Goal: Transaction & Acquisition: Purchase product/service

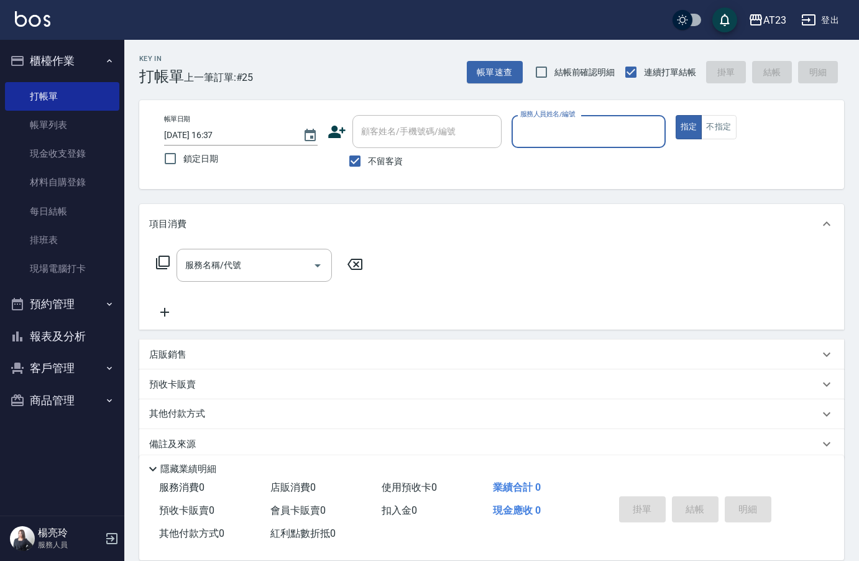
scroll to position [17, 0]
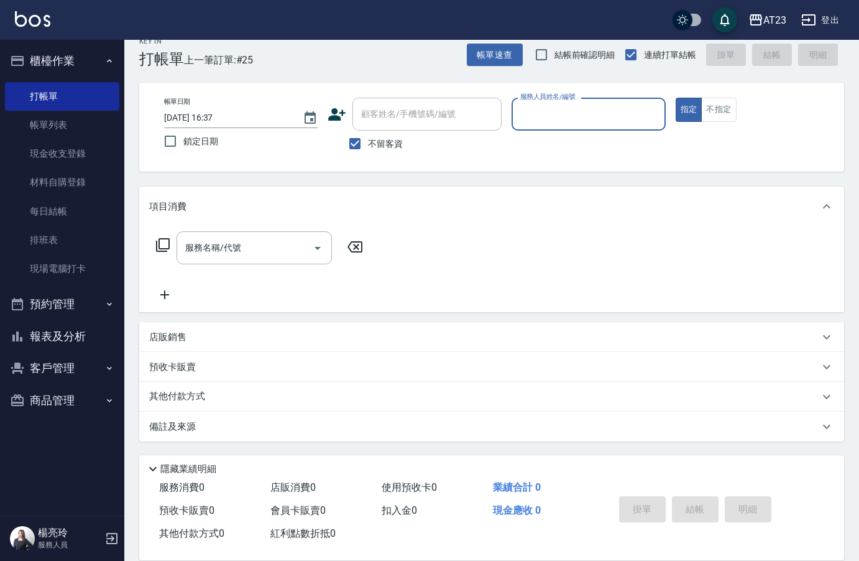
click at [566, 111] on input "服務人員姓名/編號" at bounding box center [588, 114] width 142 height 22
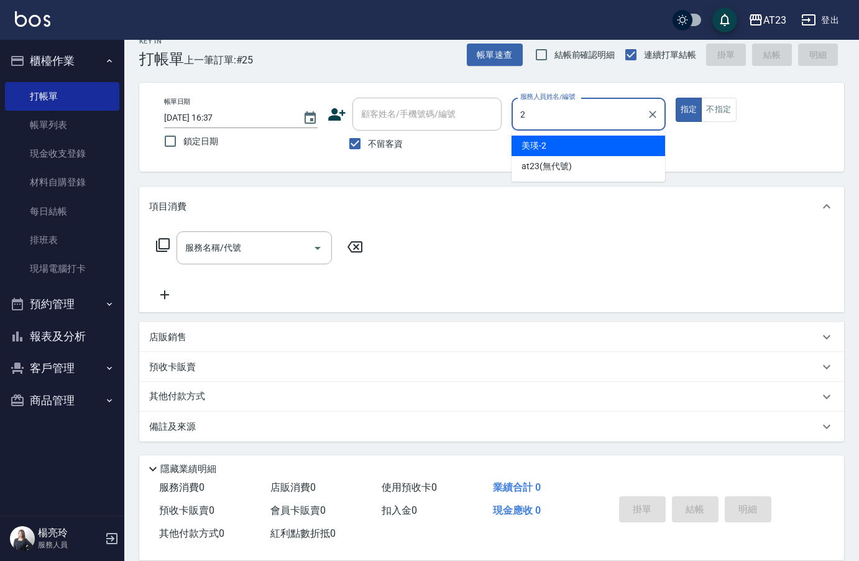
type input "美瑛-2"
type button "true"
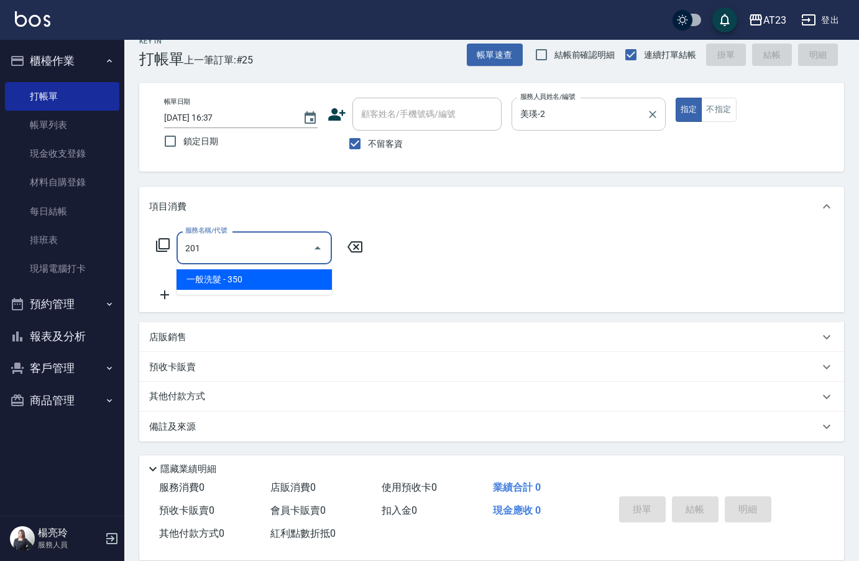
type input "一般洗髮(201)"
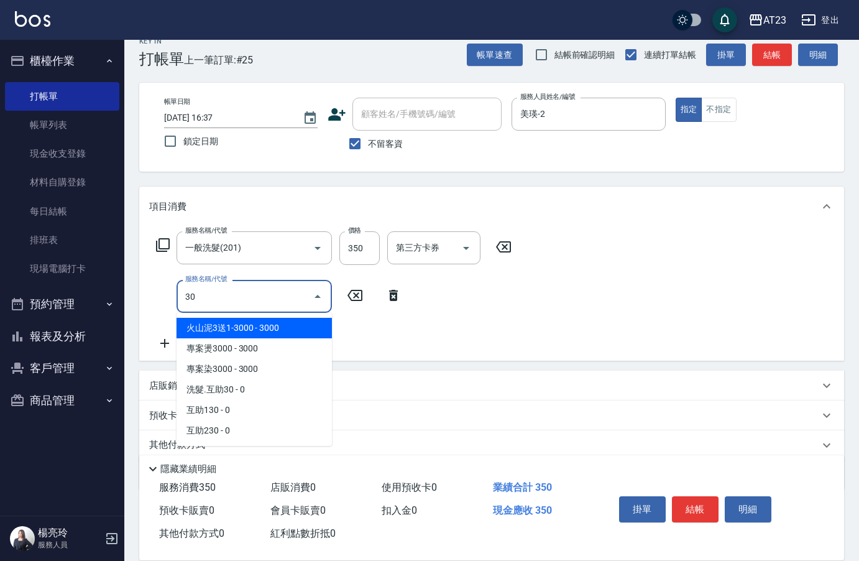
type input "30"
drag, startPoint x: 390, startPoint y: 292, endPoint x: 262, endPoint y: 246, distance: 136.7
click at [389, 292] on icon at bounding box center [393, 295] width 31 height 15
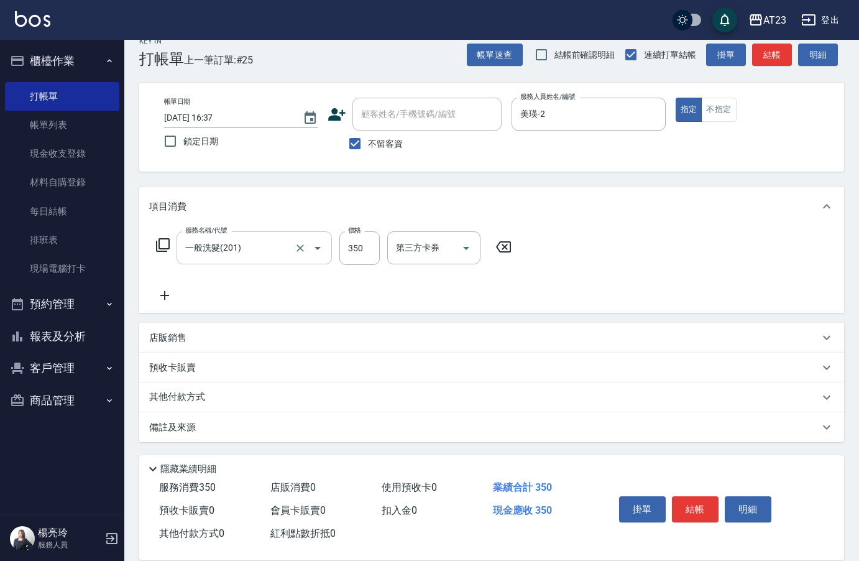
click at [242, 237] on input "一般洗髮(201)" at bounding box center [236, 248] width 109 height 22
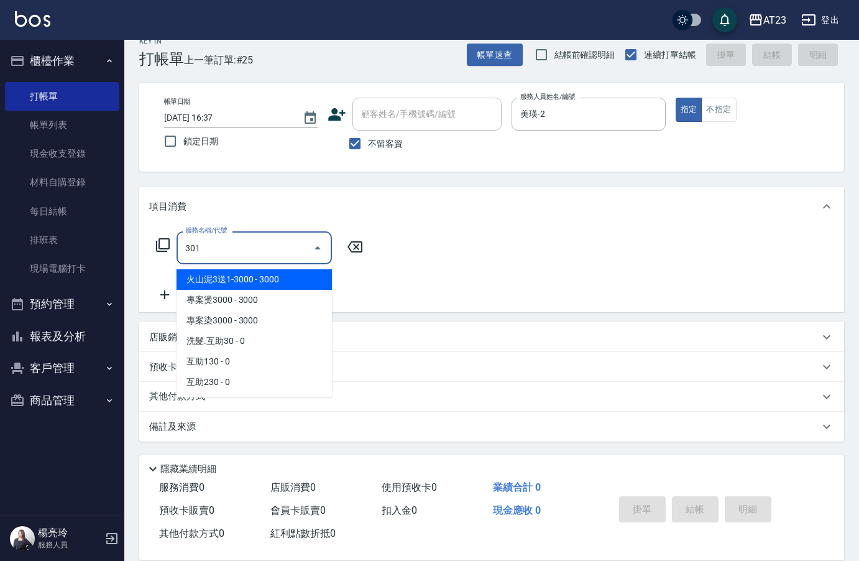
scroll to position [0, 0]
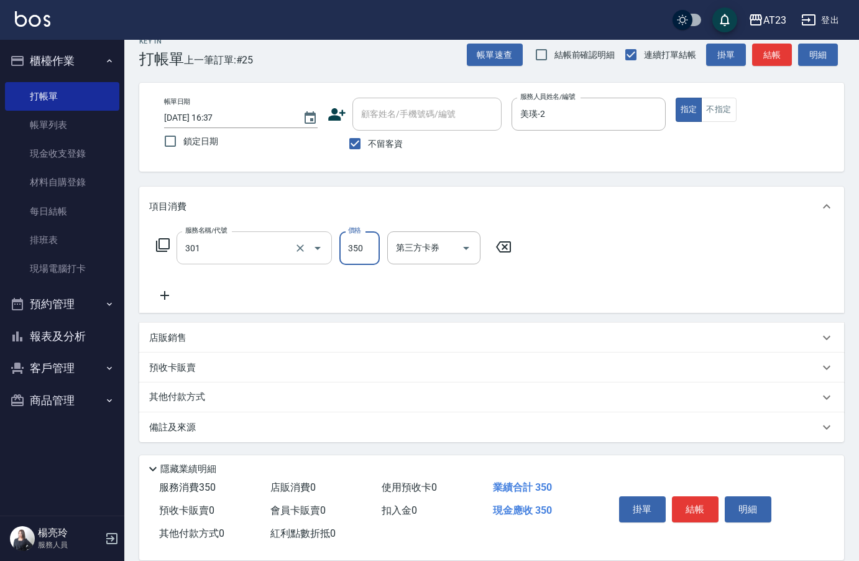
type input "造型剪髮(301)"
type input "500"
click at [695, 496] on button "結帳" at bounding box center [695, 509] width 47 height 26
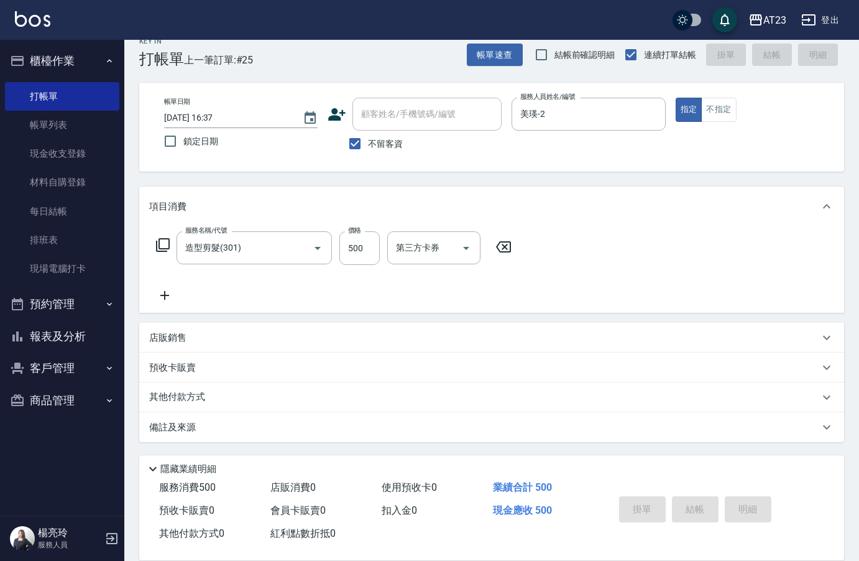
type input "2025/09/17 17:55"
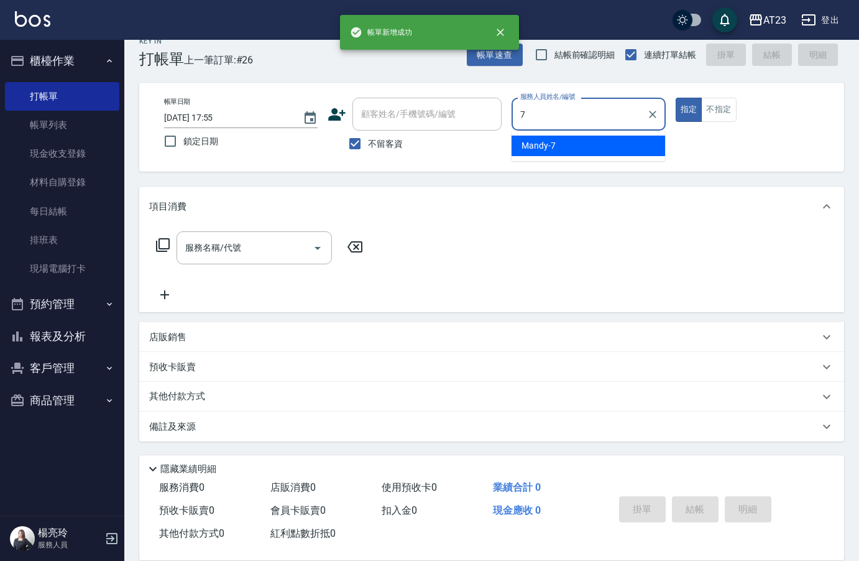
type input "Mandy-7"
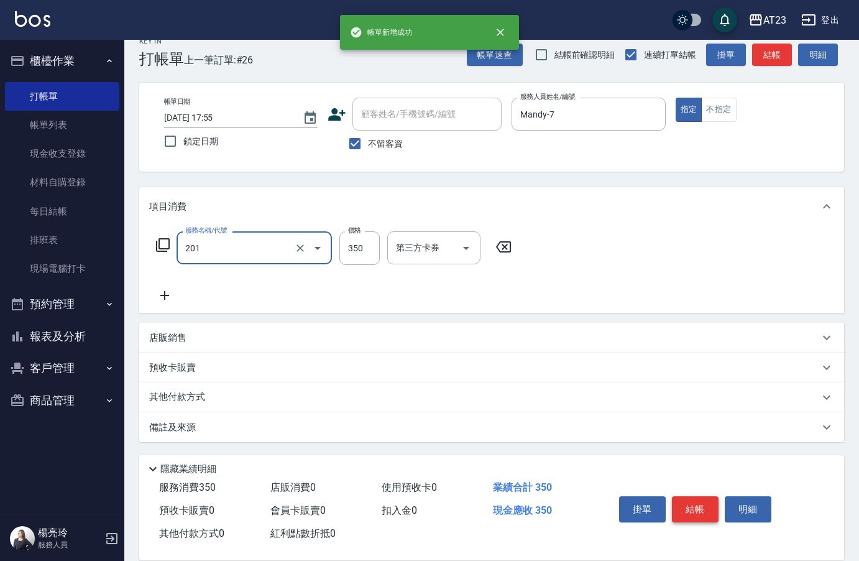
type input "一般洗髮(201)"
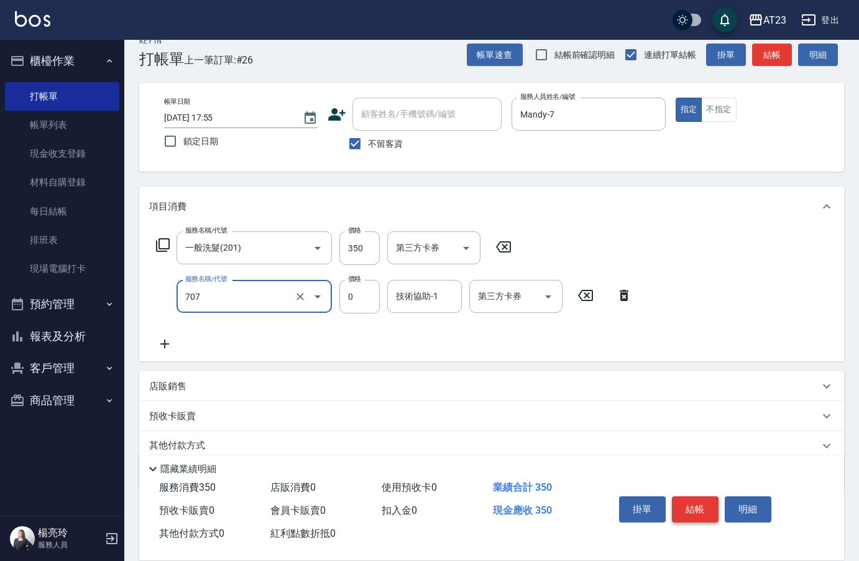
type input "互助70(707)"
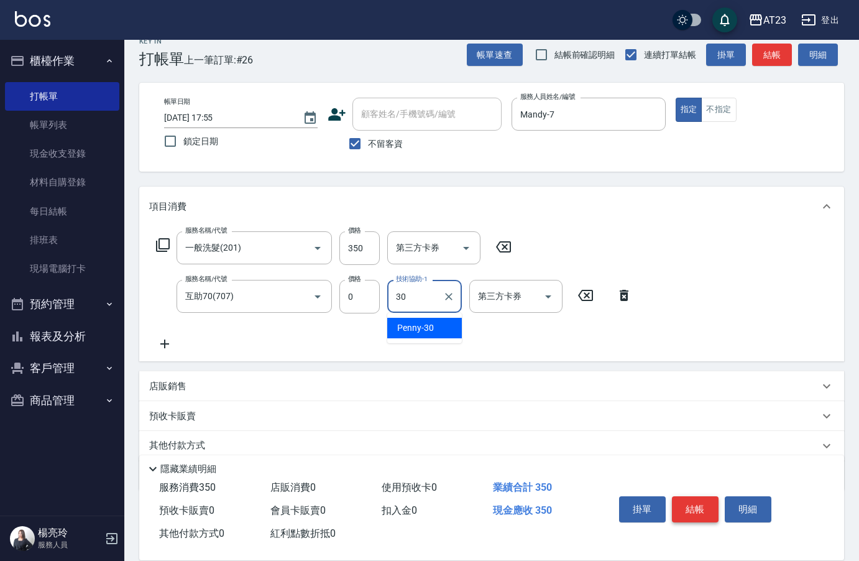
type input "Penny-30"
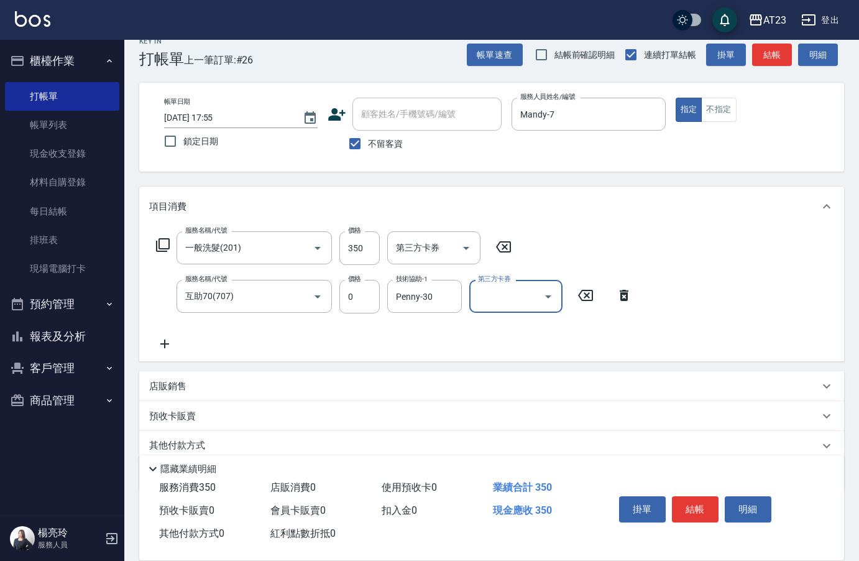
click at [698, 519] on div "掛單 結帳 明細" at bounding box center [695, 510] width 162 height 39
click at [698, 509] on button "結帳" at bounding box center [695, 509] width 47 height 26
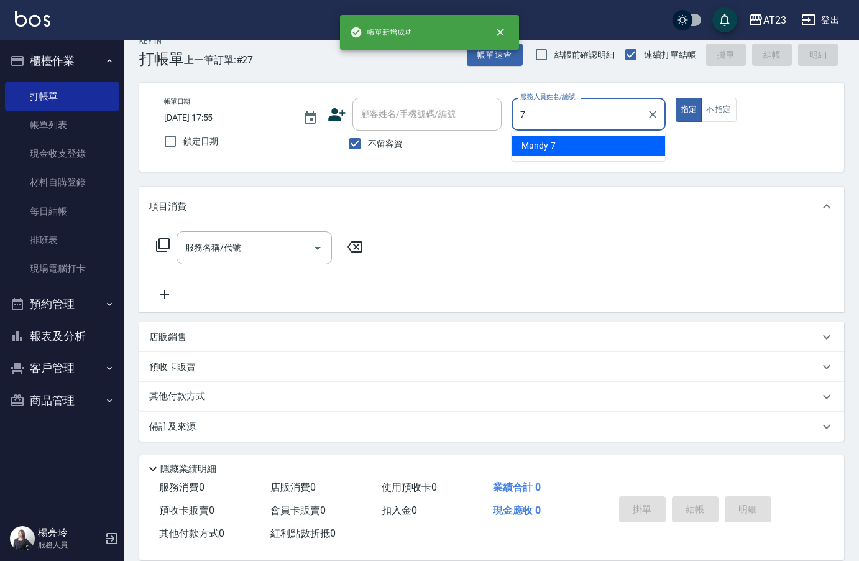
type input "Mandy-7"
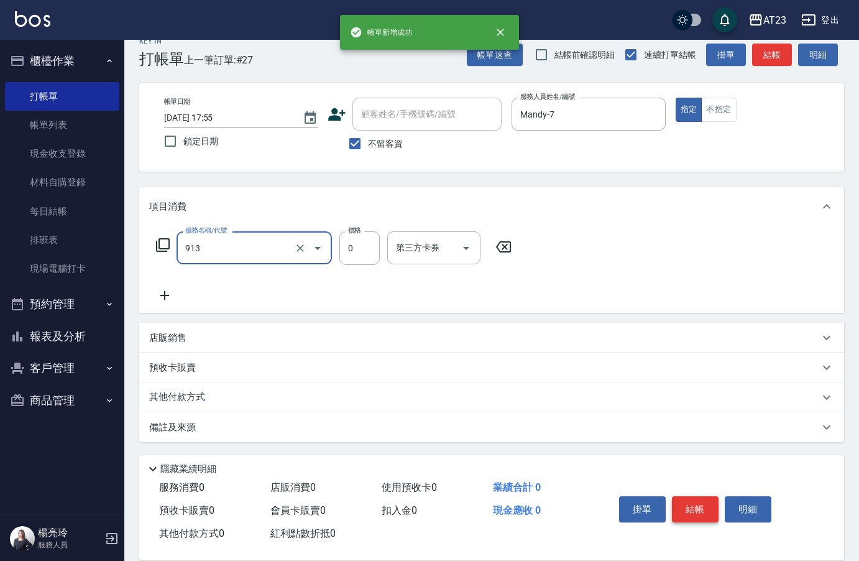
type input "蘆薈卡(913)"
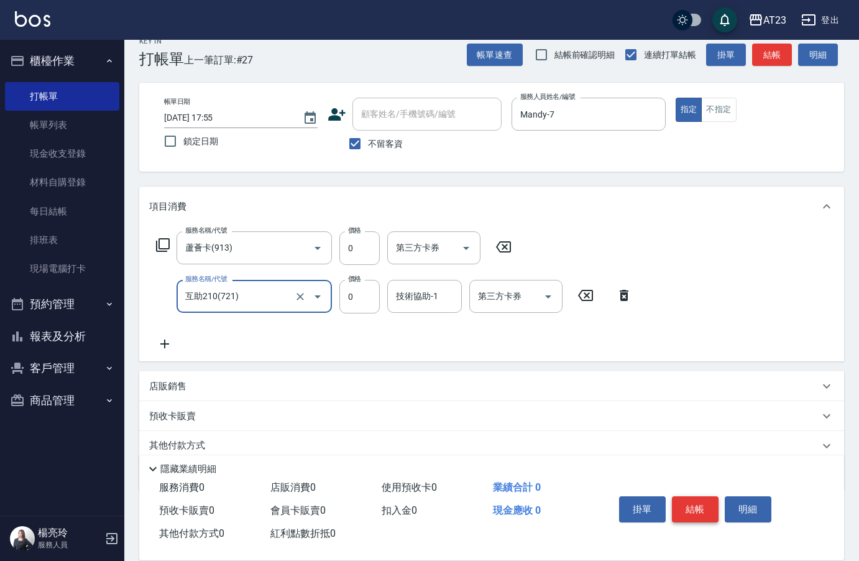
type input "互助210(721)"
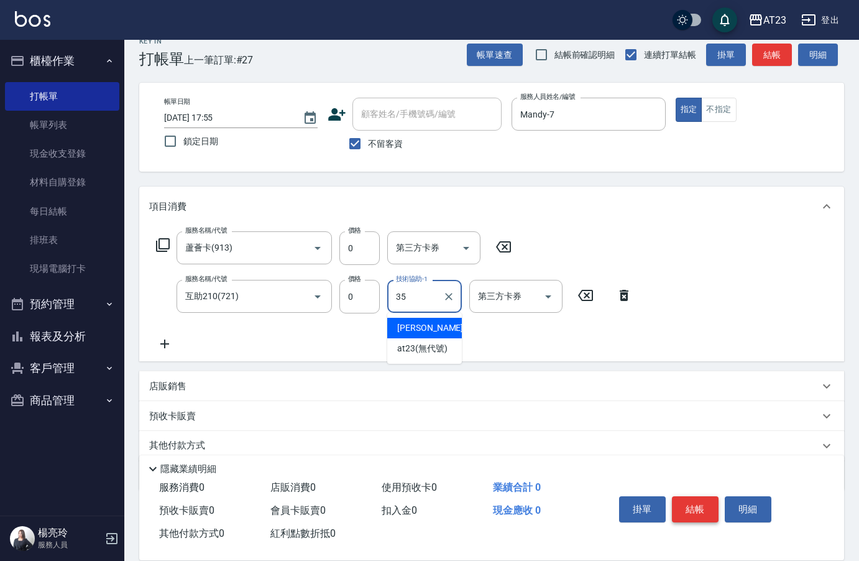
type input "嚕咪-35"
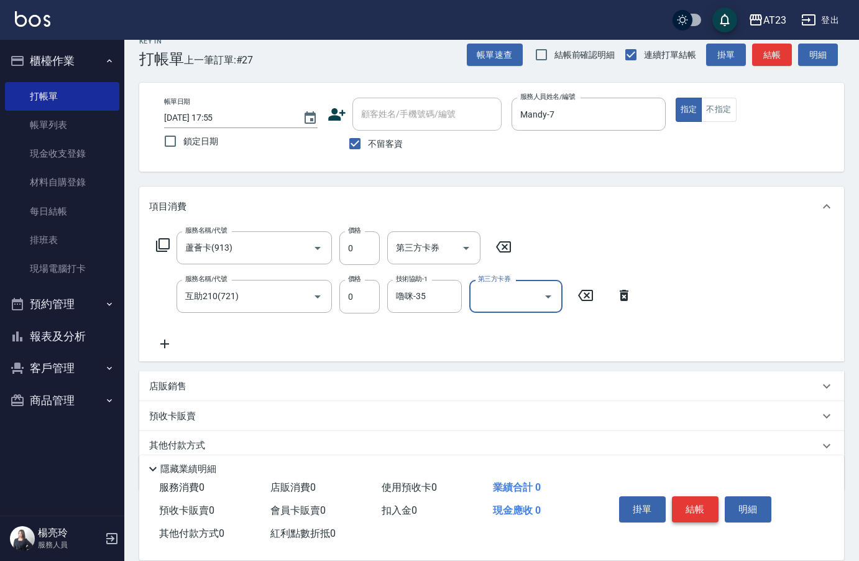
click at [698, 509] on button "結帳" at bounding box center [695, 509] width 47 height 26
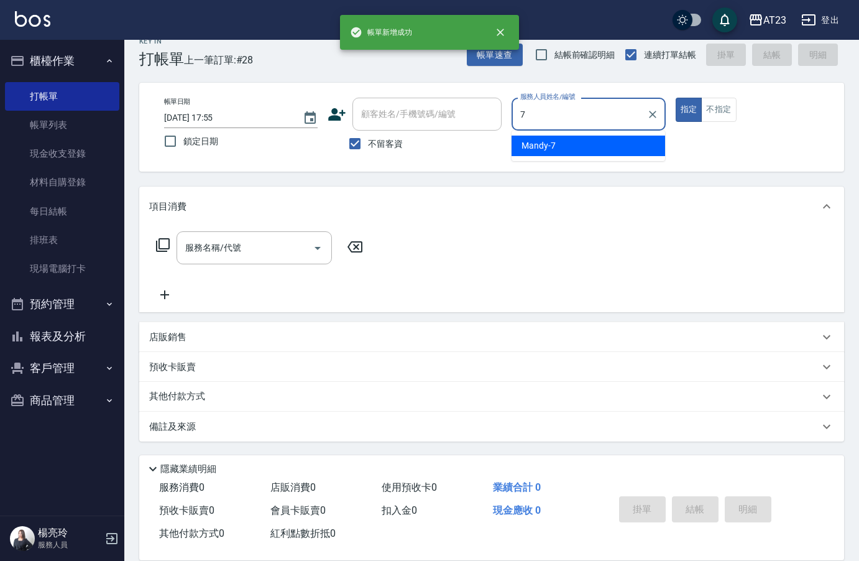
type input "Mandy-7"
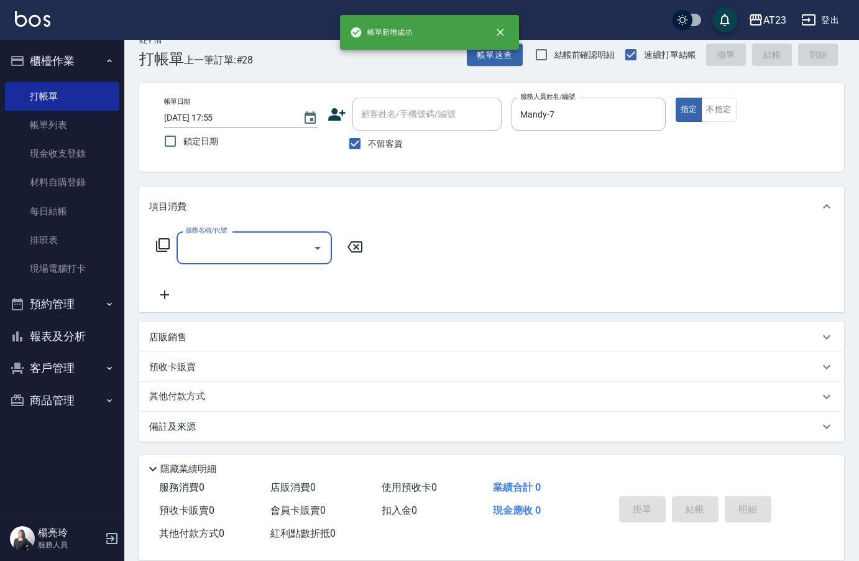
click at [165, 242] on icon at bounding box center [162, 245] width 15 height 15
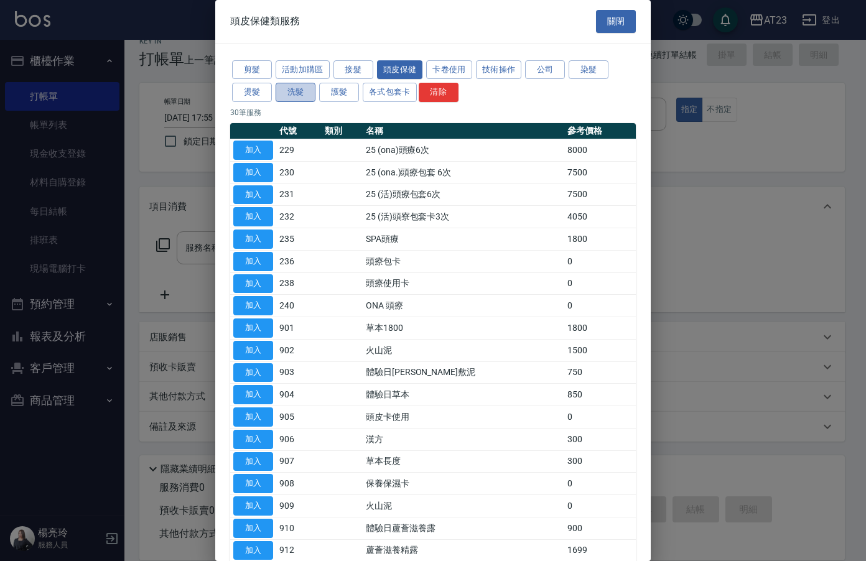
click at [295, 98] on button "洗髮" at bounding box center [295, 92] width 40 height 19
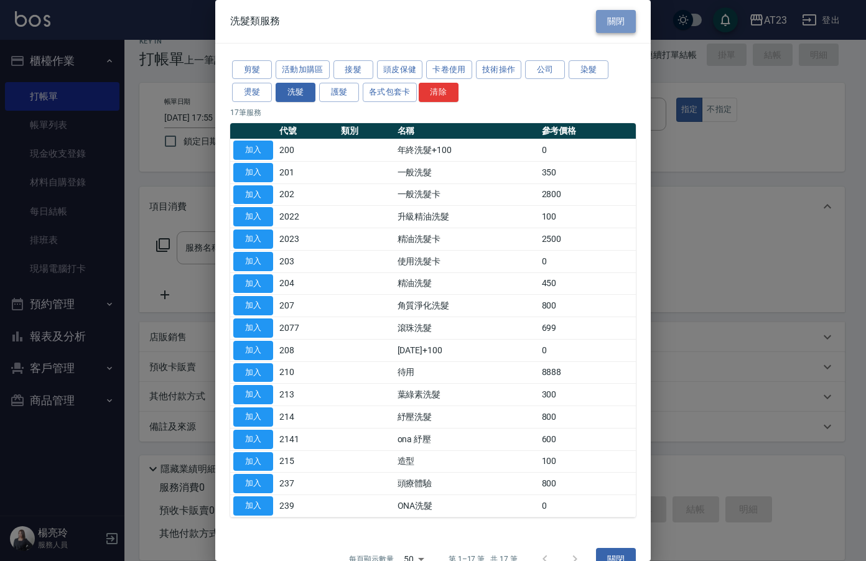
click at [611, 20] on button "關閉" at bounding box center [616, 21] width 40 height 23
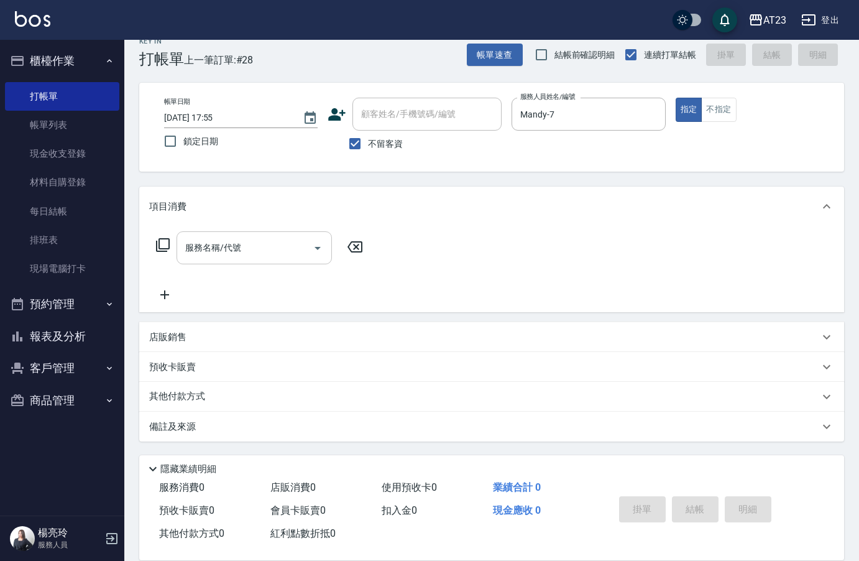
click at [226, 251] on input "服務名稱/代號" at bounding box center [245, 248] width 126 height 22
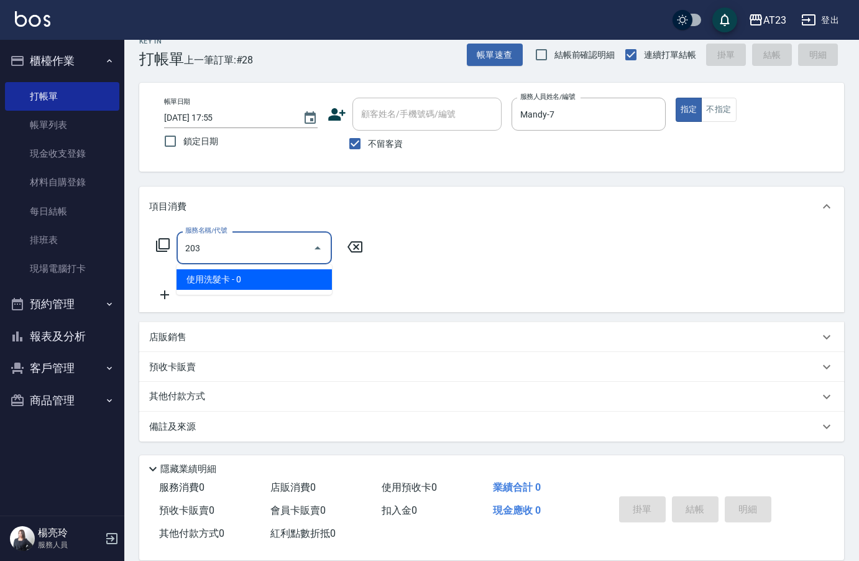
type input "使用洗髮卡(203)"
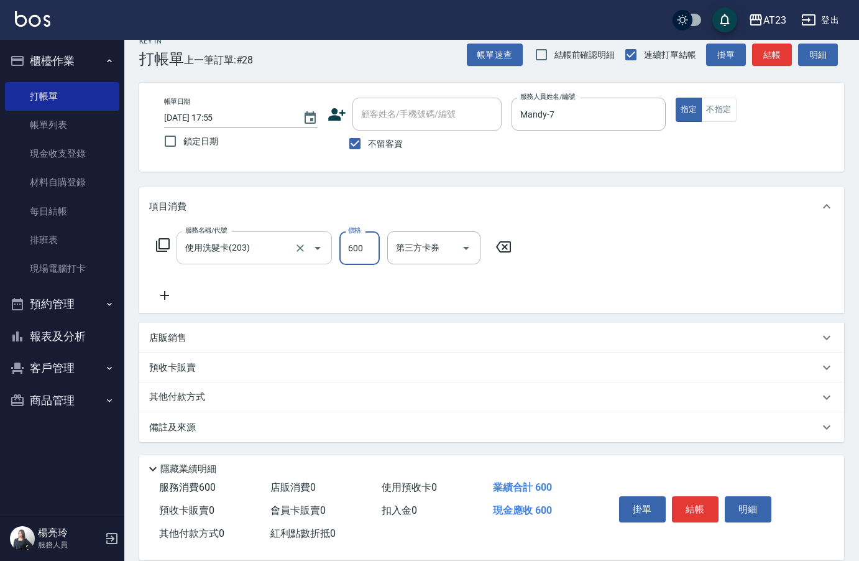
type input "600"
click at [170, 285] on div "服務名稱/代號 使用洗髮卡(203) 服務名稱/代號 價格 600 價格 第三方卡券 第三方卡券" at bounding box center [334, 267] width 370 height 72
drag, startPoint x: 162, startPoint y: 292, endPoint x: 169, endPoint y: 292, distance: 6.8
click at [169, 292] on icon at bounding box center [164, 295] width 31 height 15
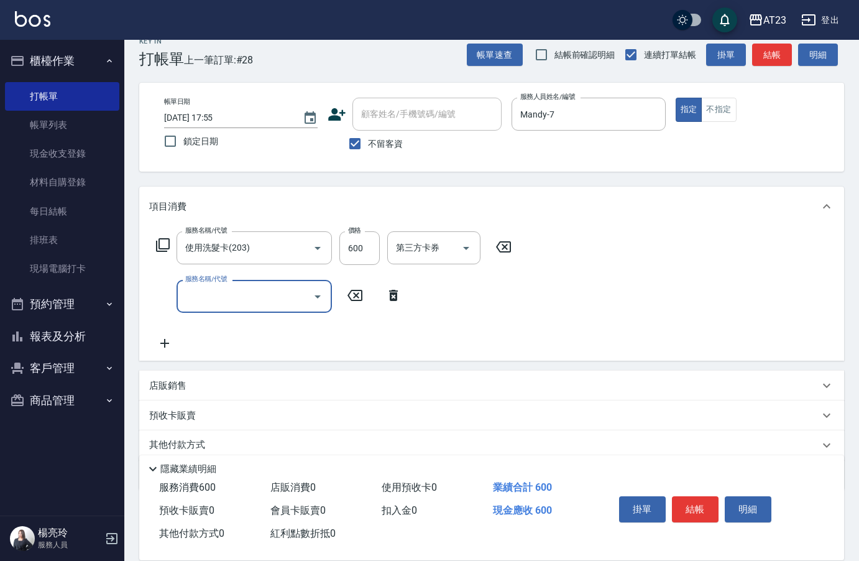
click at [202, 293] on div "服務名稱/代號 服務名稱/代號" at bounding box center [254, 296] width 155 height 33
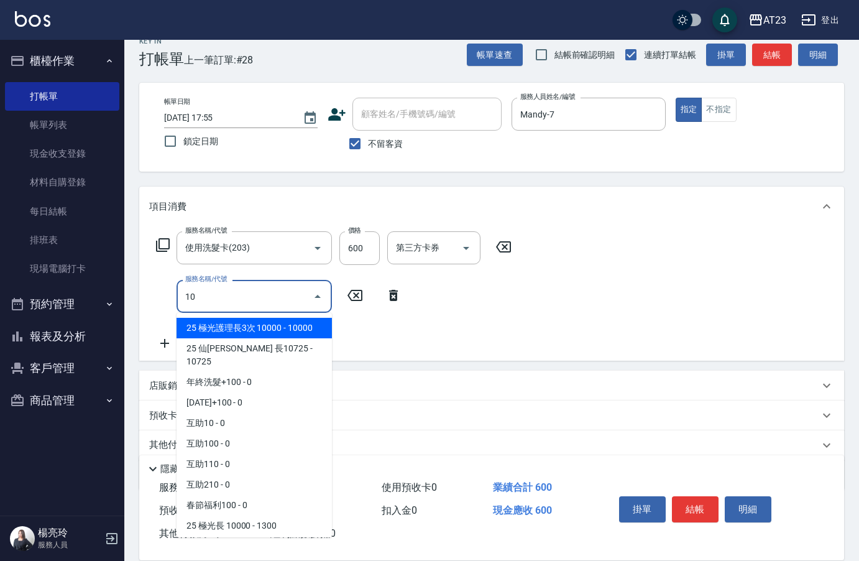
type input "1"
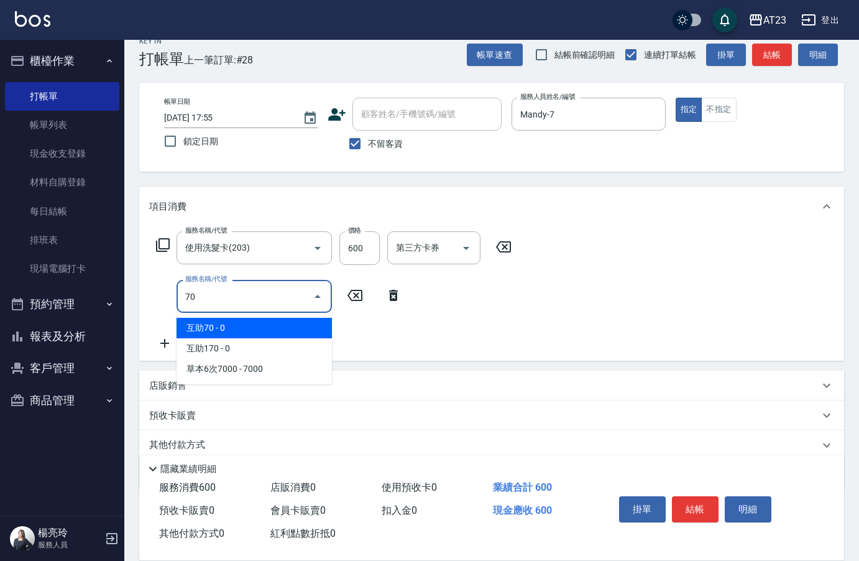
type input "7"
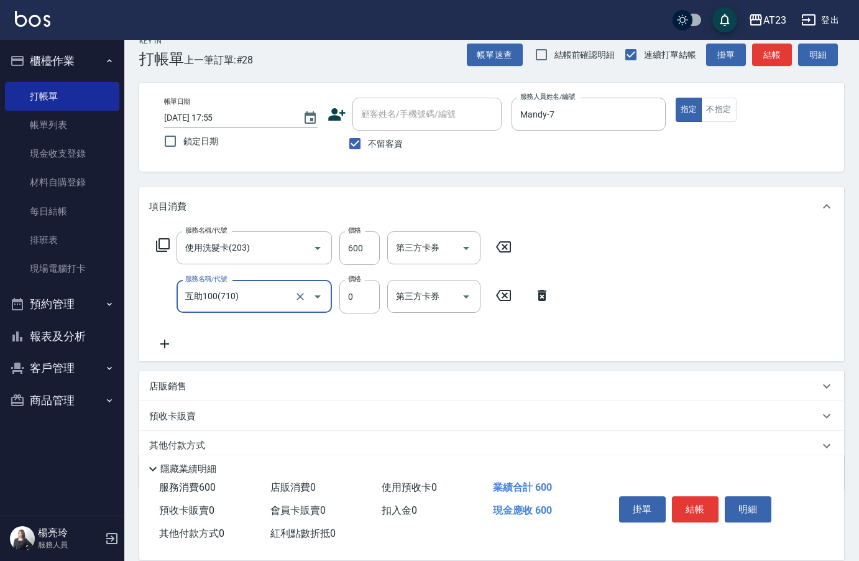
type input "互助100(710)"
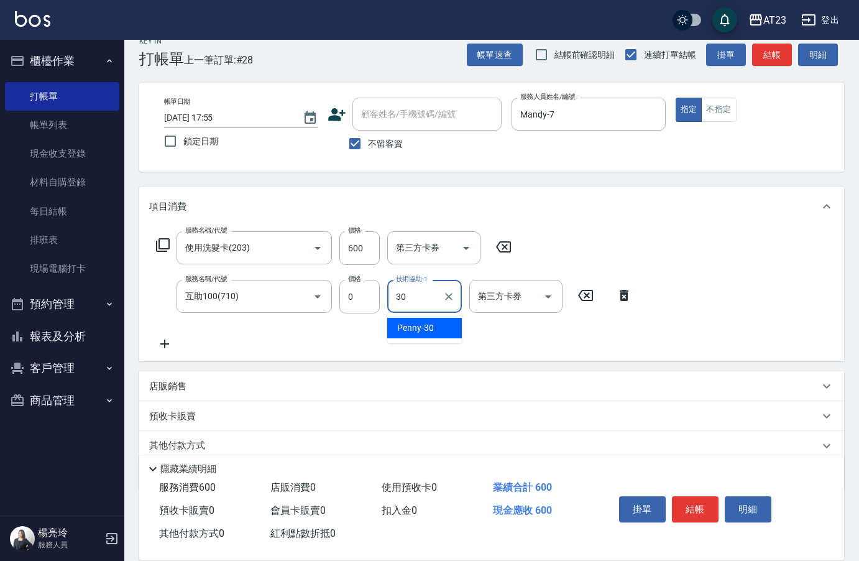
type input "Penny-30"
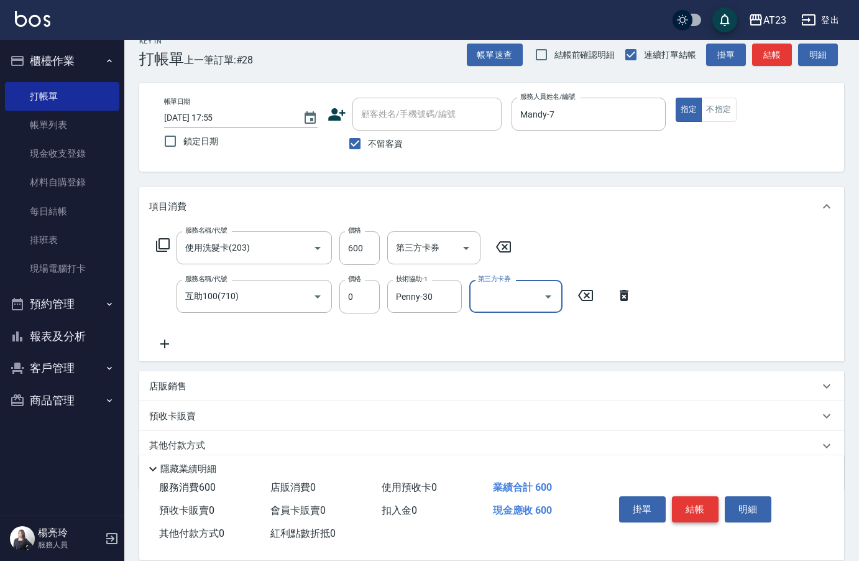
click at [704, 506] on button "結帳" at bounding box center [695, 509] width 47 height 26
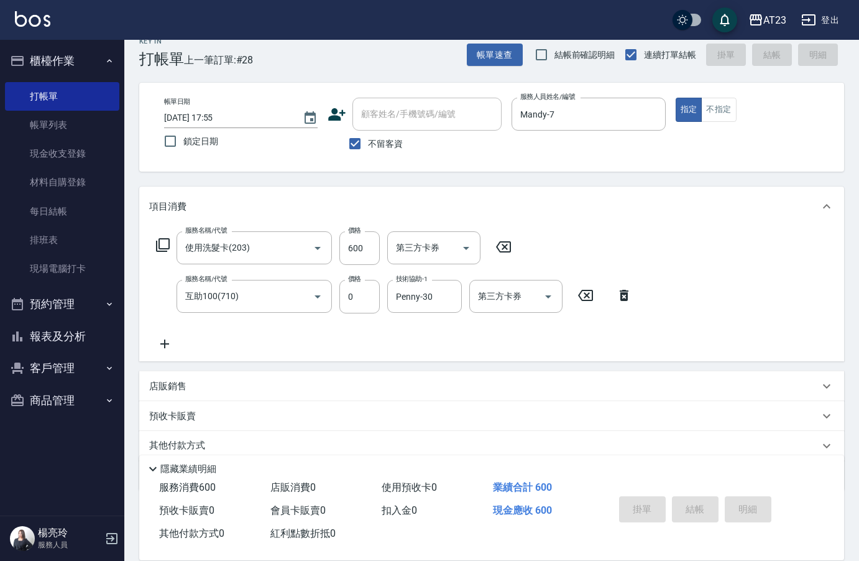
type input "2025/09/17 17:56"
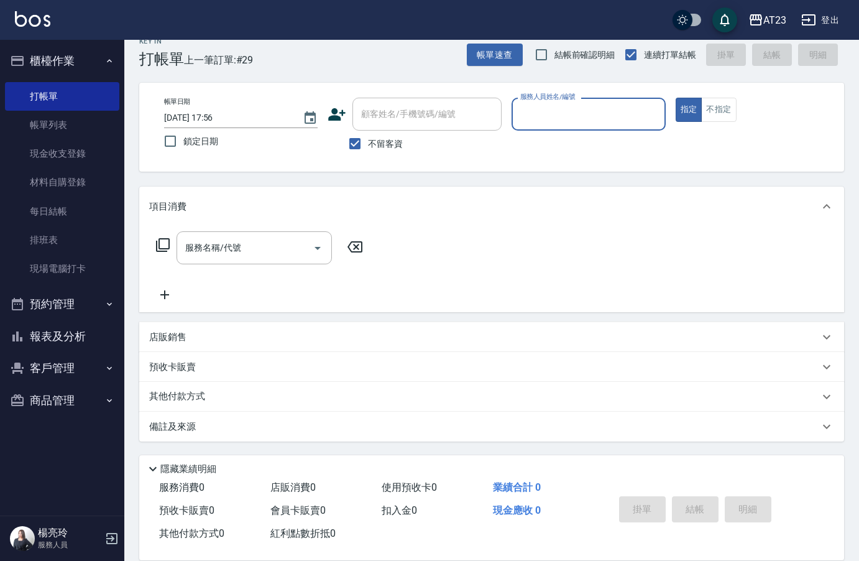
click at [604, 128] on div "服務人員姓名/編號" at bounding box center [589, 114] width 154 height 33
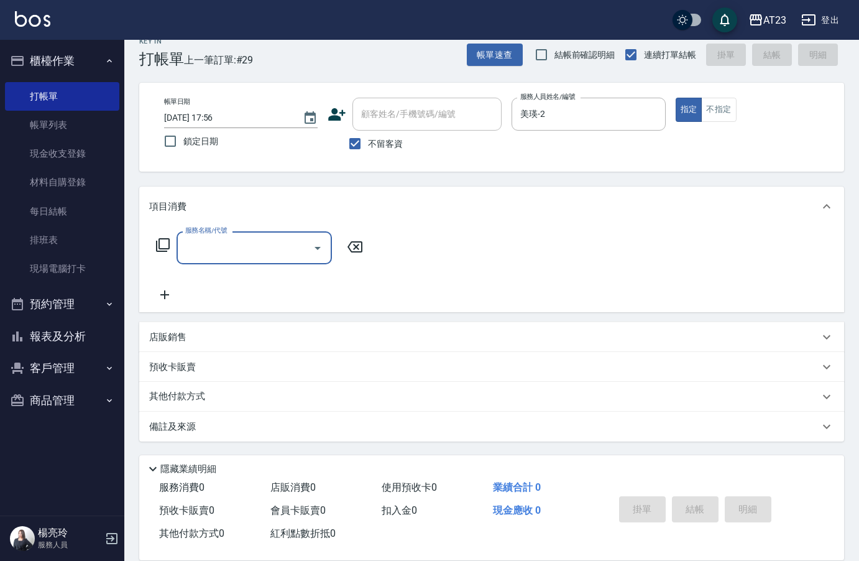
click at [487, 118] on div "帳單日期 2025/09/17 17:56 鎖定日期 顧客姓名/手機號碼/編號 顧客姓名/手機號碼/編號 不留客資 服務人員姓名/編號 美瑛-2 服務人員姓名…" at bounding box center [491, 127] width 675 height 59
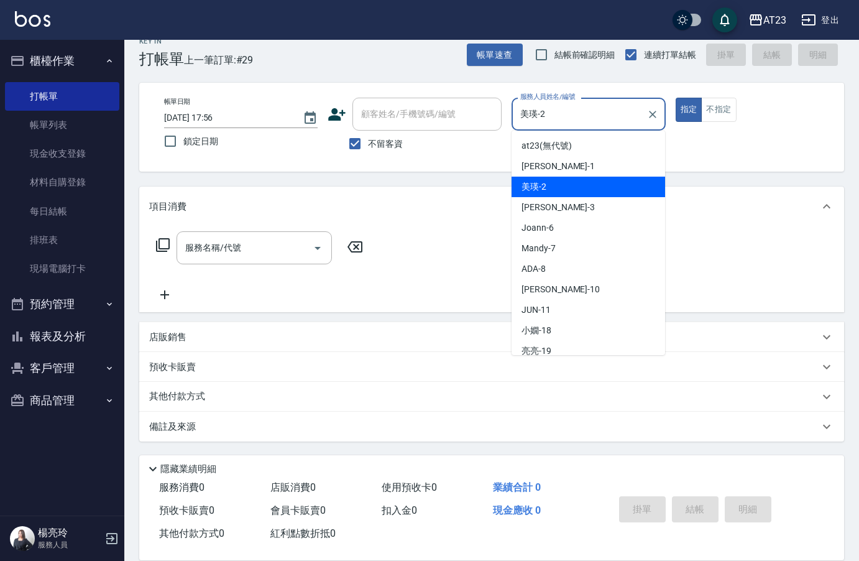
click at [396, 109] on div "帳單日期 2025/09/17 17:56 鎖定日期 顧客姓名/手機號碼/編號 顧客姓名/手機號碼/編號 不留客資 服務人員姓名/編號 美瑛-2 服務人員姓名…" at bounding box center [491, 127] width 675 height 59
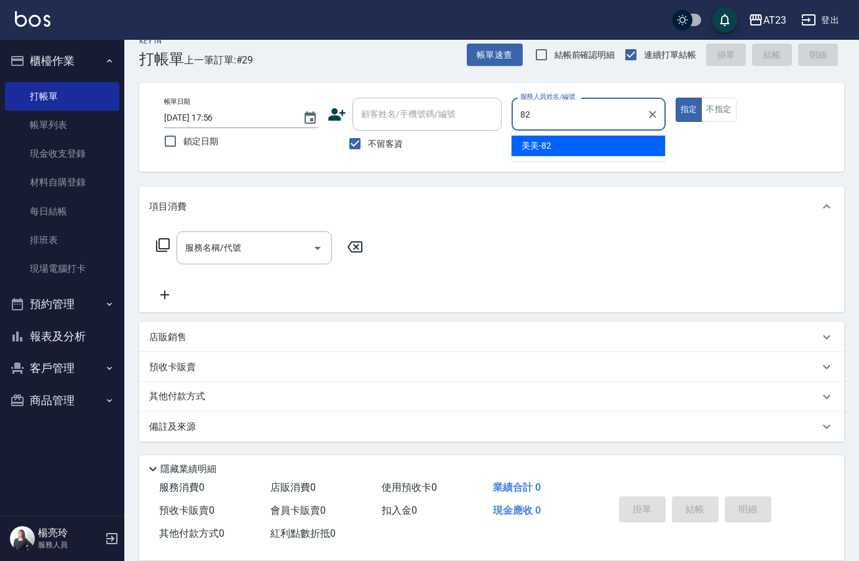
type input "美美-82"
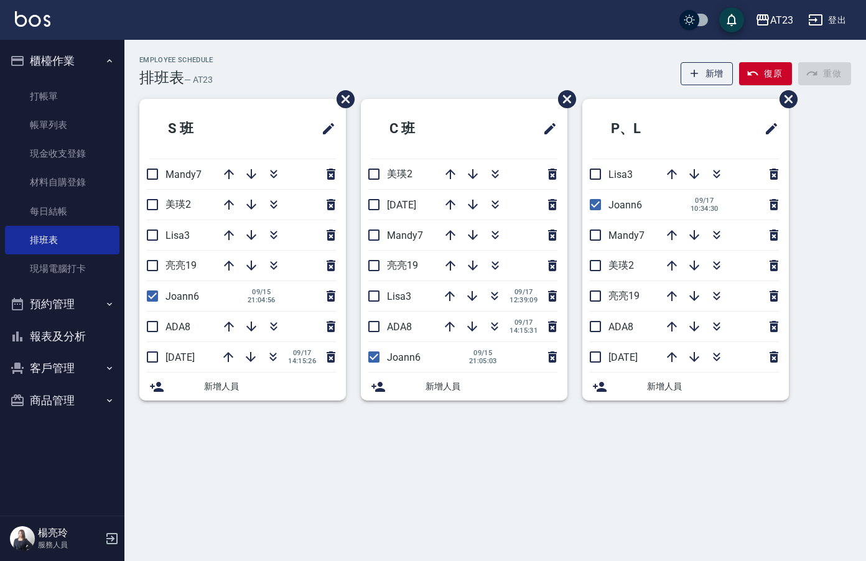
drag, startPoint x: 158, startPoint y: 351, endPoint x: 175, endPoint y: 350, distance: 17.5
click at [158, 352] on input "checkbox" at bounding box center [152, 357] width 26 height 26
checkbox input "true"
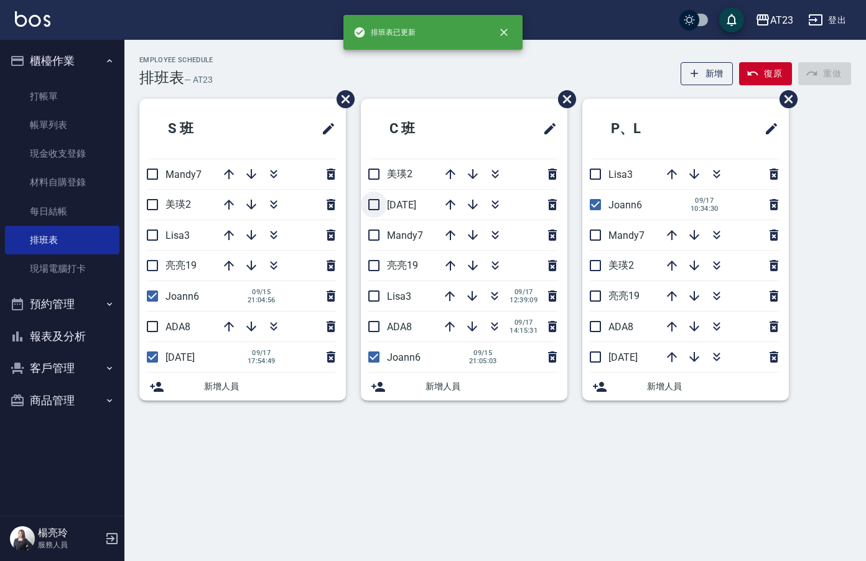
click at [372, 205] on input "checkbox" at bounding box center [374, 205] width 26 height 26
checkbox input "true"
click at [590, 358] on input "checkbox" at bounding box center [595, 357] width 26 height 26
checkbox input "true"
